Goal: Information Seeking & Learning: Learn about a topic

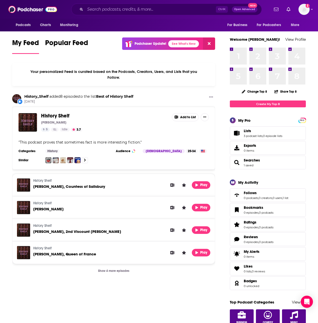
scroll to position [283, 0]
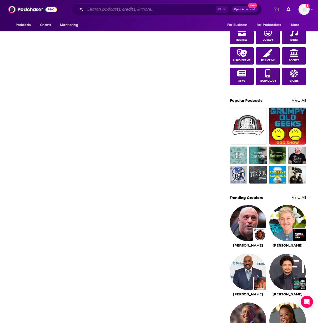
click at [158, 11] on input "Search podcasts, credits, & more..." at bounding box center [150, 9] width 131 height 8
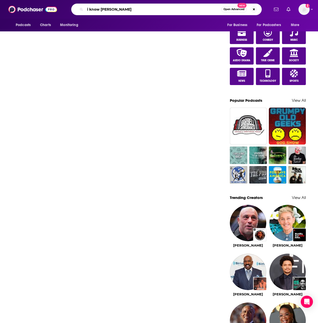
type input "i know [PERSON_NAME]"
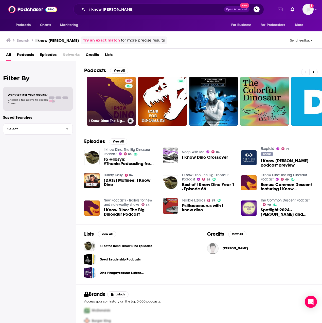
click at [100, 92] on link "69 I Know Dino: The Big Dinosaur Podcast" at bounding box center [111, 101] width 49 height 49
